Goal: Task Accomplishment & Management: Use online tool/utility

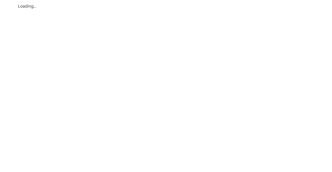
click at [30, 8] on div "Loading…" at bounding box center [166, 6] width 303 height 12
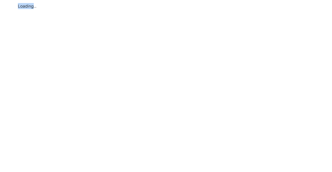
click at [30, 8] on div "Loading…" at bounding box center [166, 6] width 303 height 12
click at [28, 10] on div "Loading…" at bounding box center [166, 6] width 303 height 12
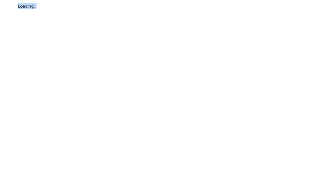
click at [28, 10] on div "Loading…" at bounding box center [166, 6] width 303 height 12
